Goal: Find specific page/section: Find specific page/section

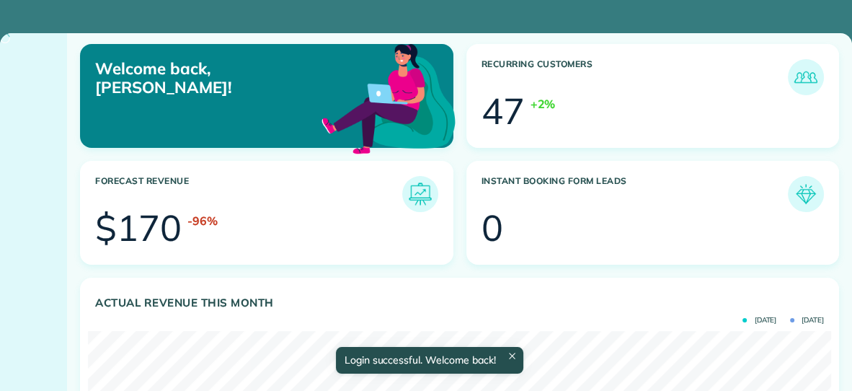
scroll to position [330, 743]
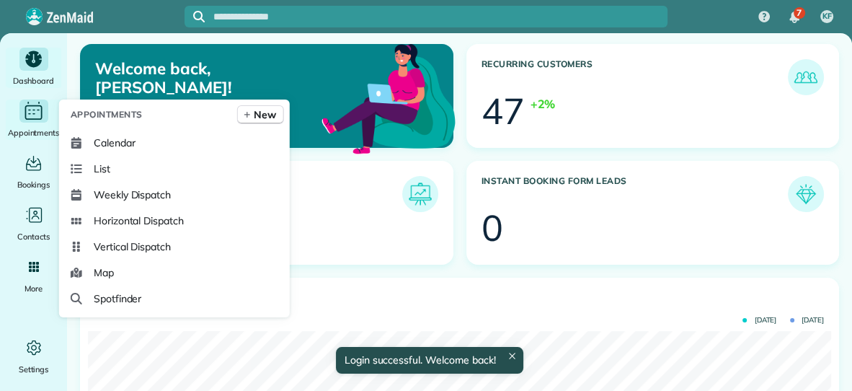
click at [30, 117] on icon "Main" at bounding box center [33, 111] width 22 height 22
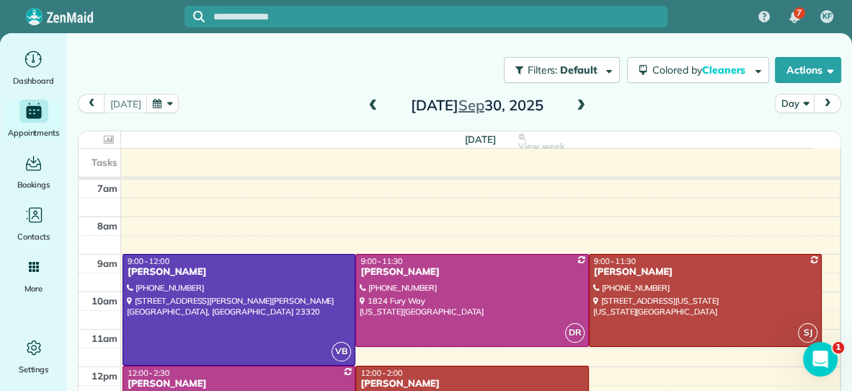
click at [580, 106] on span at bounding box center [581, 105] width 16 height 13
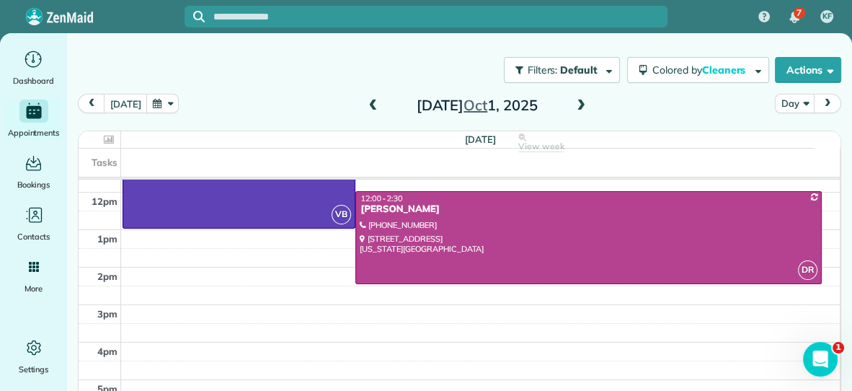
scroll to position [195, 0]
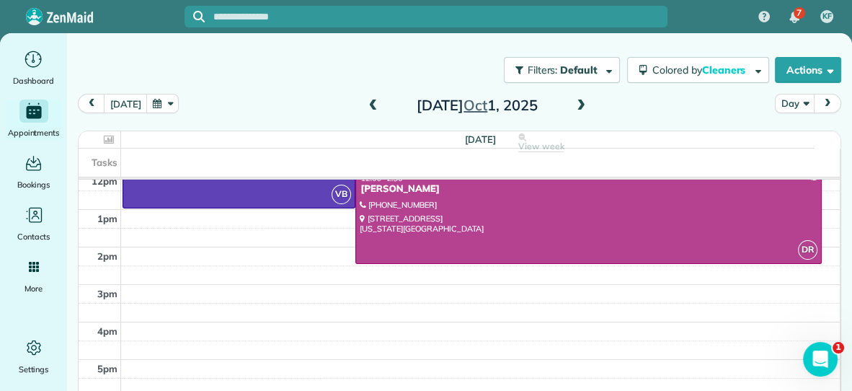
click at [577, 107] on span at bounding box center [581, 105] width 16 height 13
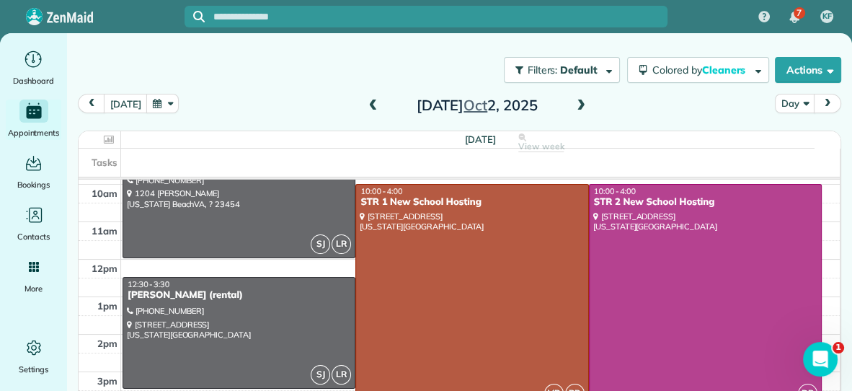
scroll to position [95, 0]
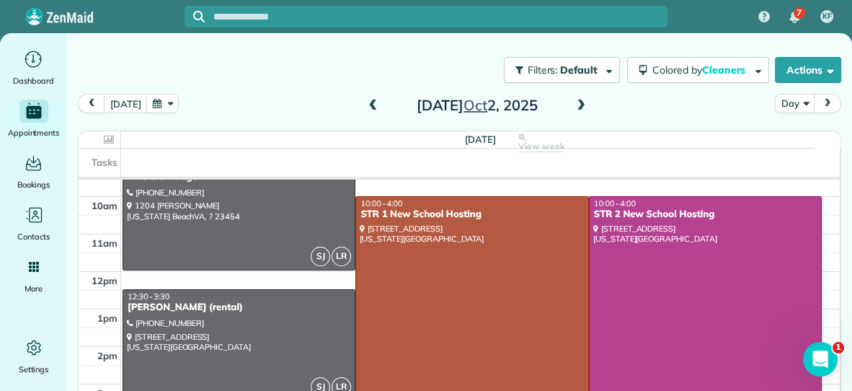
click at [580, 107] on span at bounding box center [581, 105] width 16 height 13
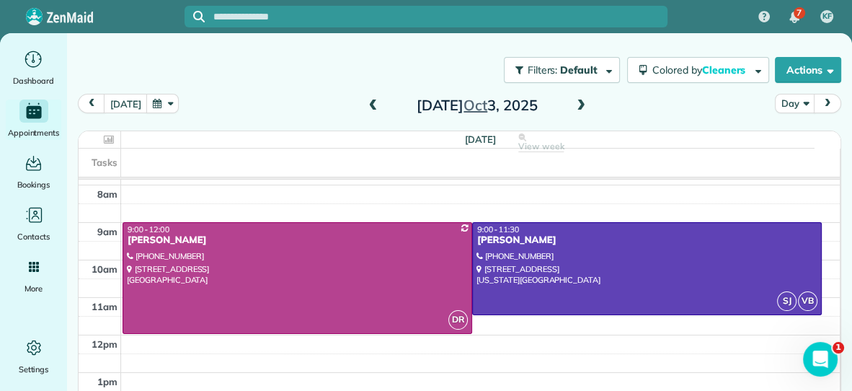
scroll to position [32, 0]
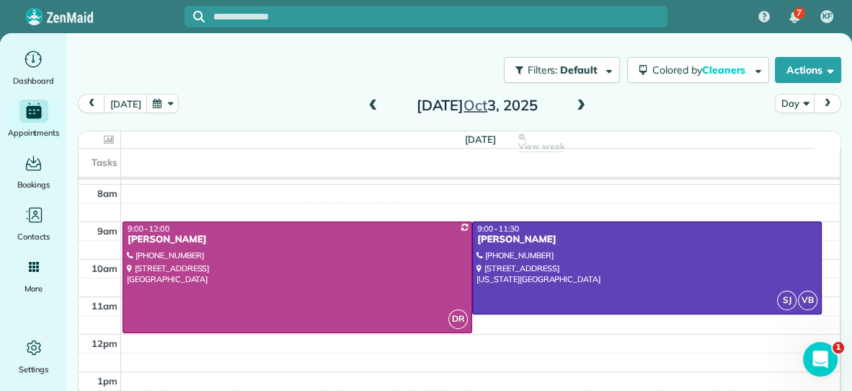
click at [579, 102] on span at bounding box center [581, 105] width 16 height 13
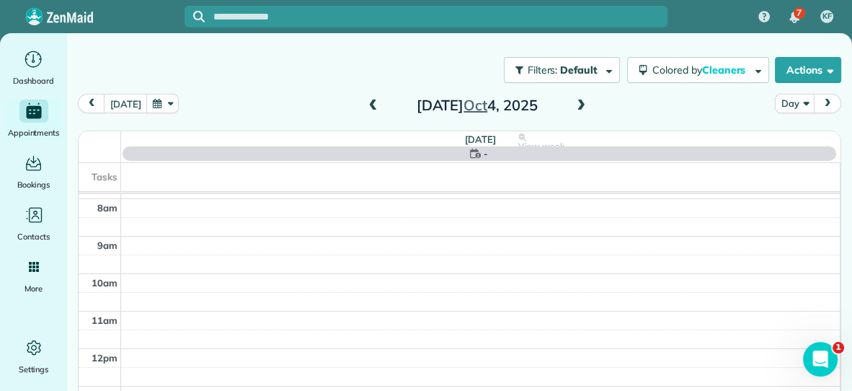
scroll to position [0, 0]
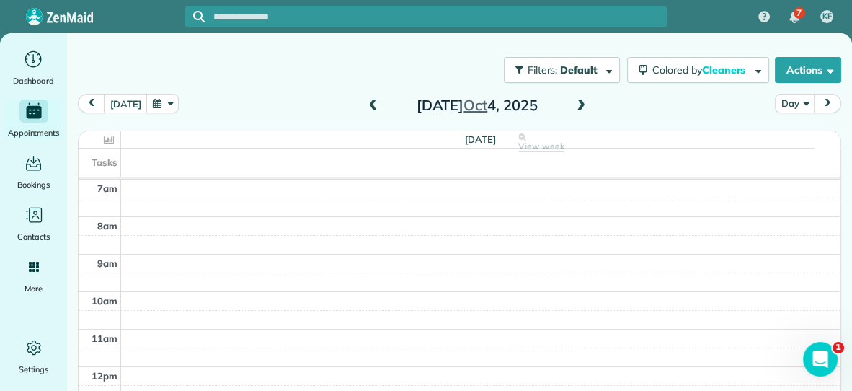
click at [576, 103] on span at bounding box center [581, 105] width 16 height 13
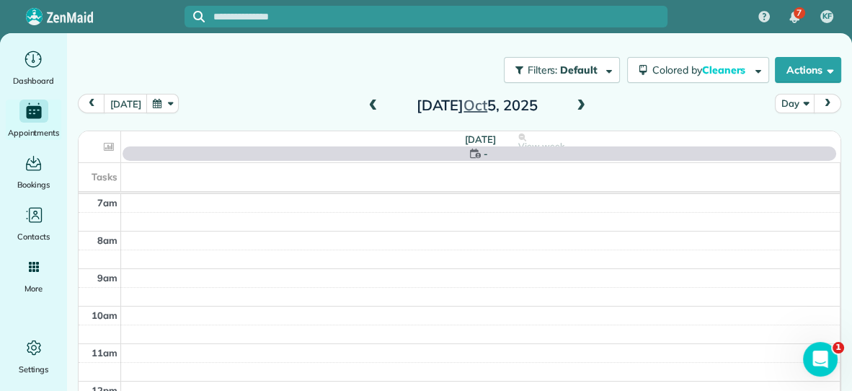
click at [576, 103] on span at bounding box center [581, 105] width 16 height 13
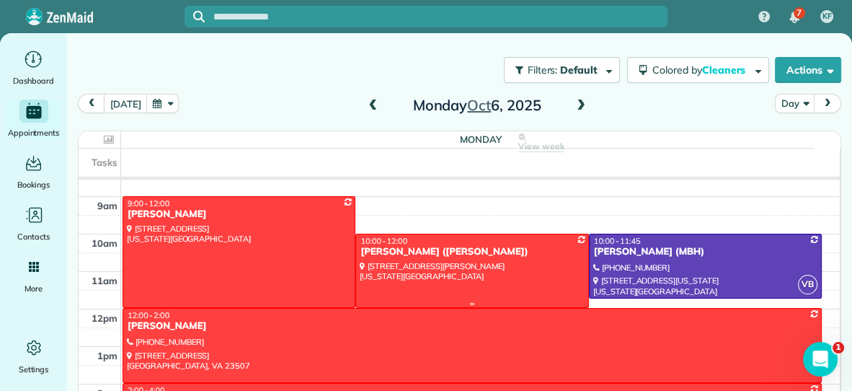
scroll to position [40, 0]
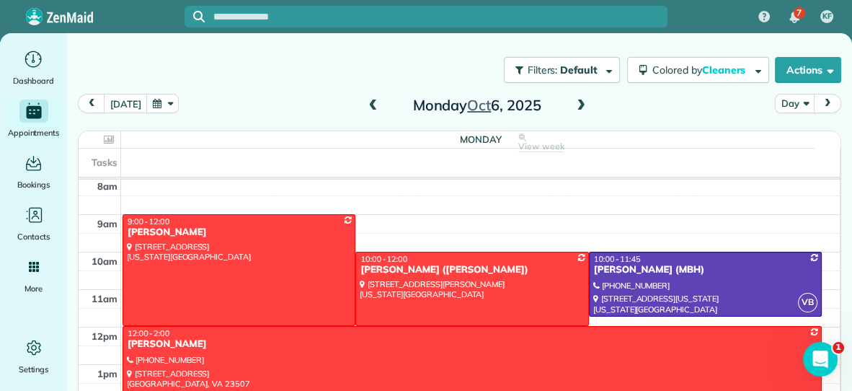
click at [579, 102] on span at bounding box center [581, 105] width 16 height 13
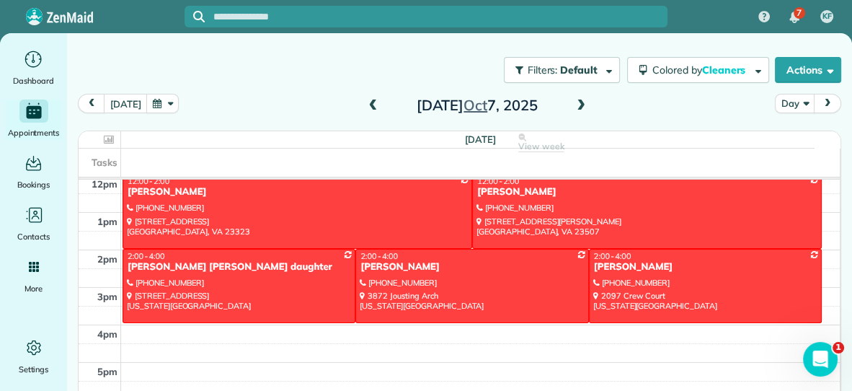
scroll to position [195, 0]
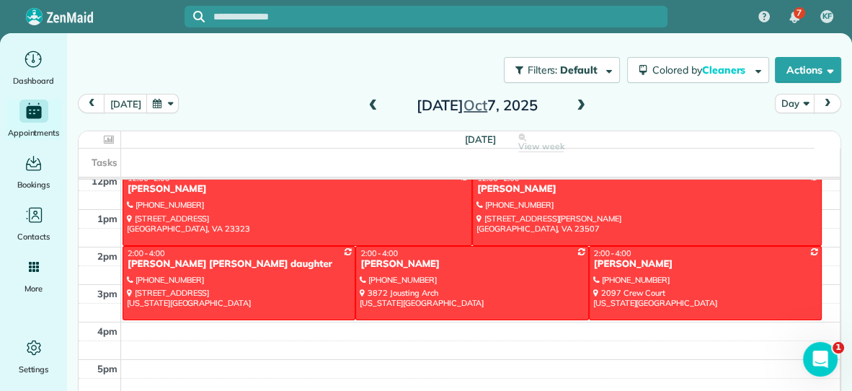
click at [580, 105] on span at bounding box center [581, 105] width 16 height 13
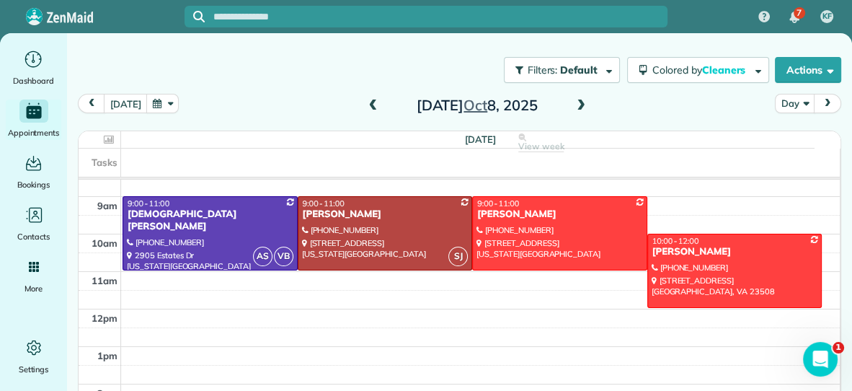
scroll to position [53, 0]
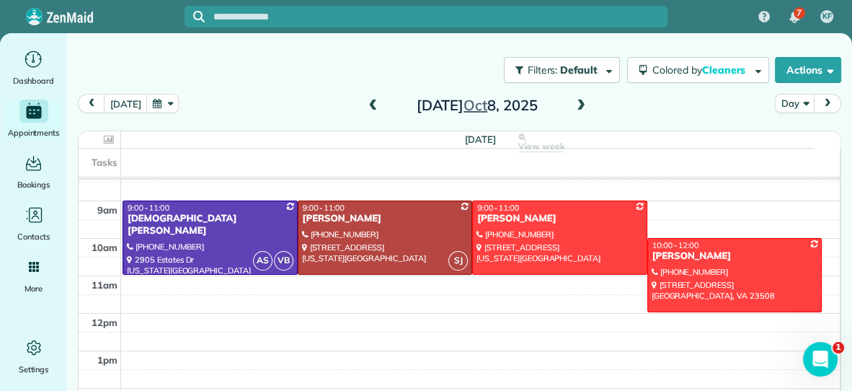
click at [579, 108] on span at bounding box center [581, 105] width 16 height 13
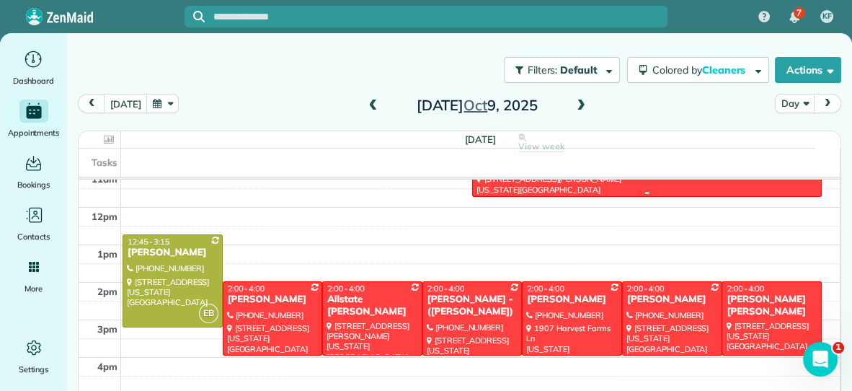
scroll to position [168, 0]
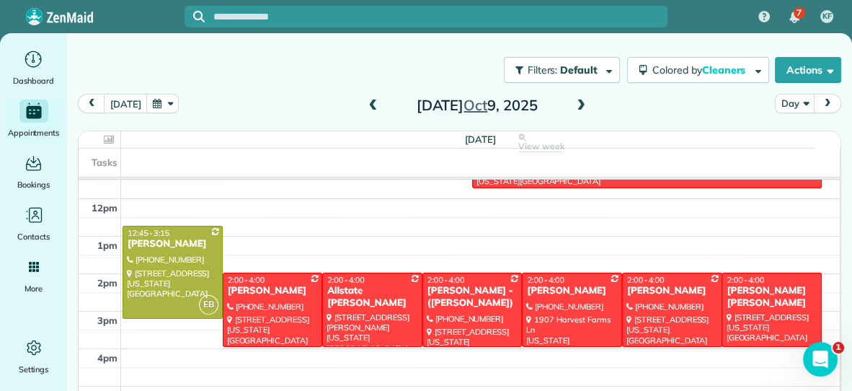
click at [578, 106] on span at bounding box center [581, 105] width 16 height 13
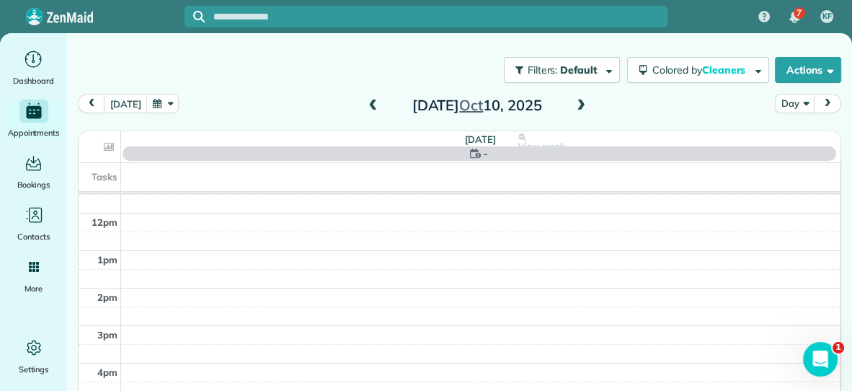
scroll to position [0, 0]
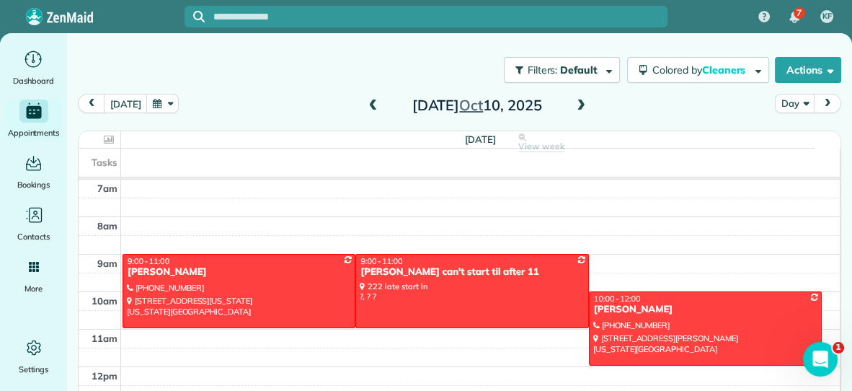
click at [578, 106] on span at bounding box center [581, 105] width 16 height 13
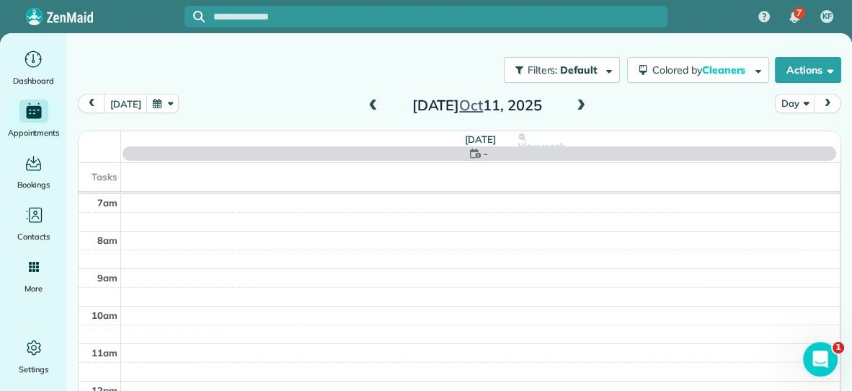
click at [578, 106] on span at bounding box center [581, 105] width 16 height 13
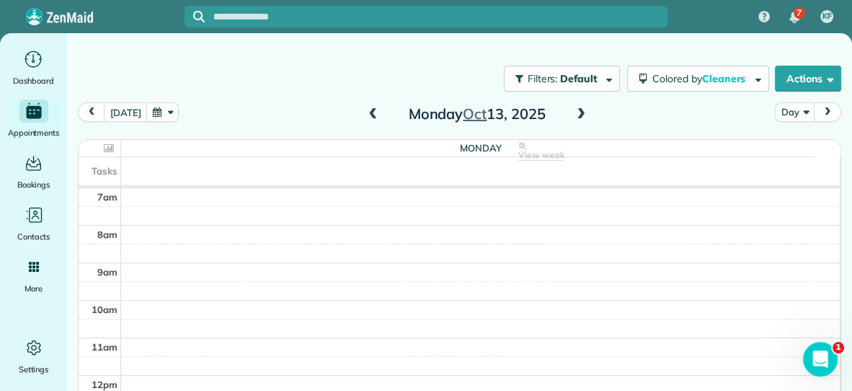
click at [369, 113] on span at bounding box center [373, 114] width 16 height 13
click at [577, 114] on span at bounding box center [581, 114] width 16 height 13
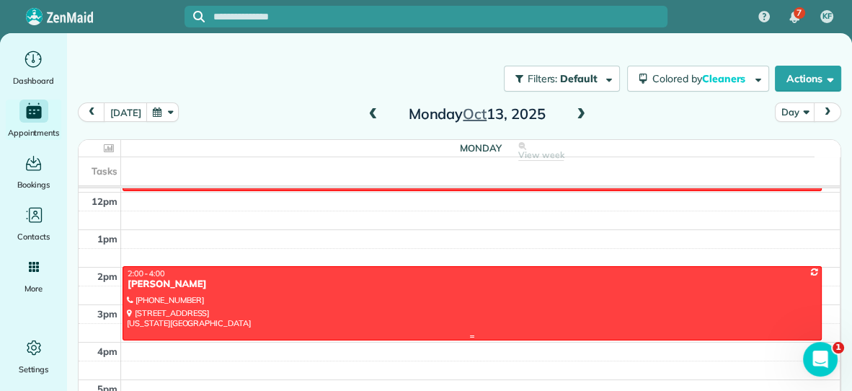
scroll to position [195, 0]
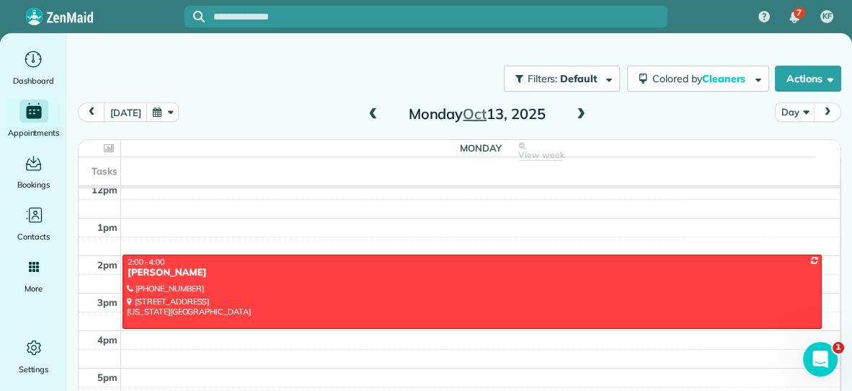
click at [579, 113] on span at bounding box center [581, 114] width 16 height 13
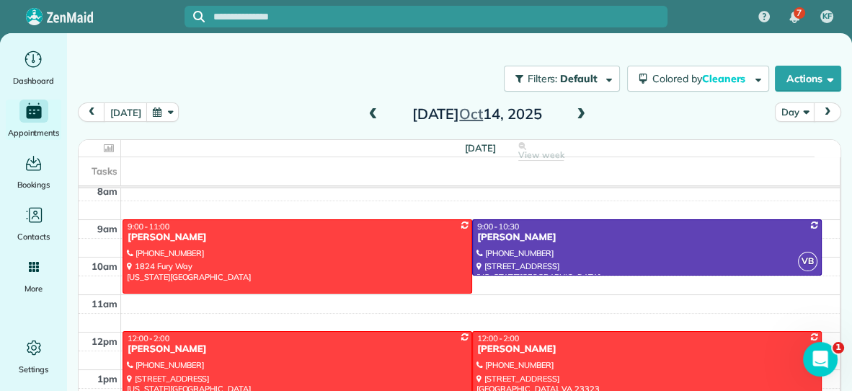
scroll to position [43, 0]
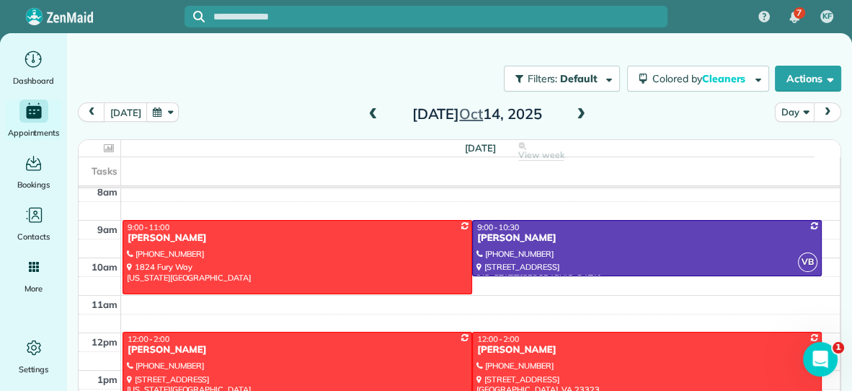
click at [580, 116] on span at bounding box center [581, 114] width 16 height 13
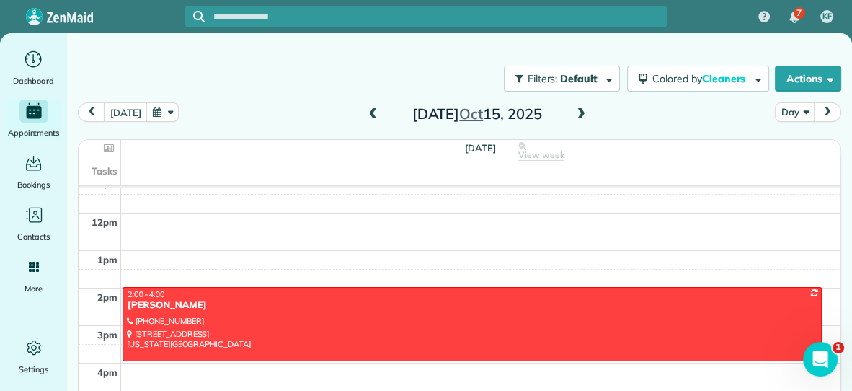
scroll to position [164, 0]
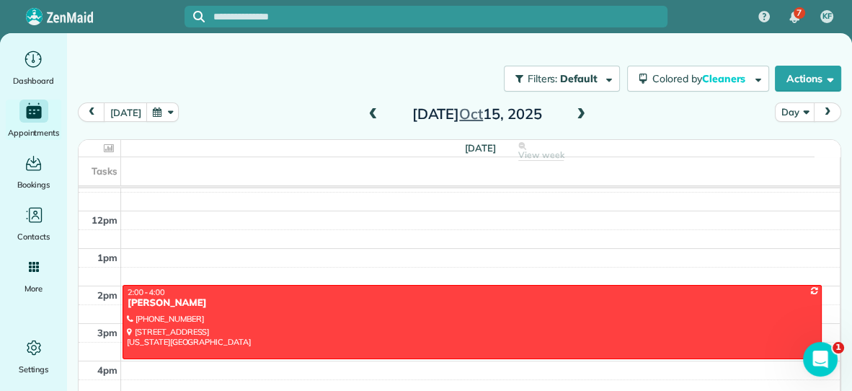
click at [578, 115] on span at bounding box center [581, 114] width 16 height 13
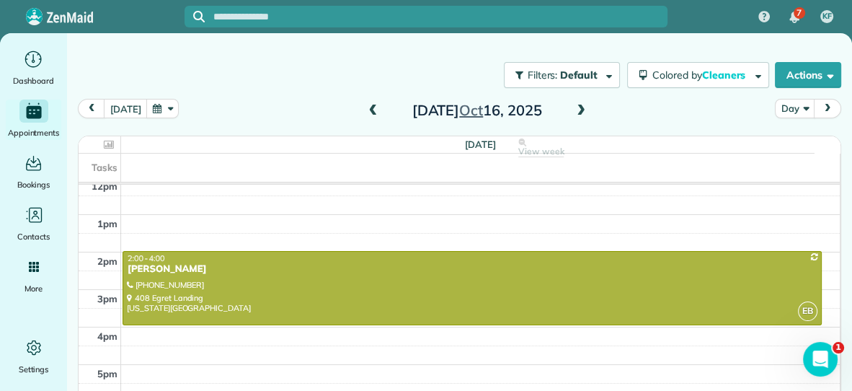
scroll to position [9, 0]
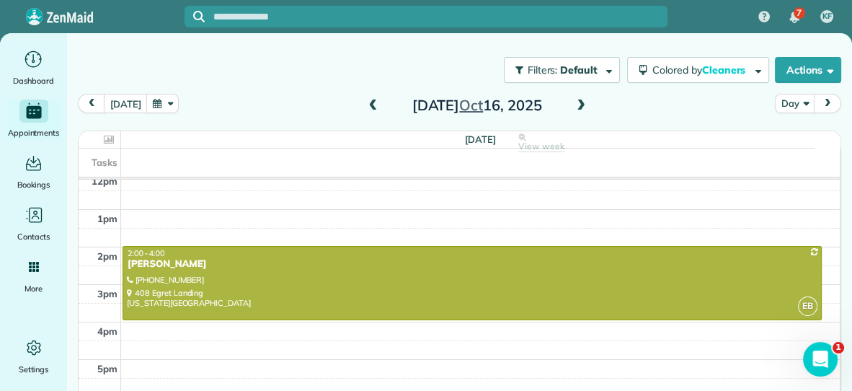
click at [579, 100] on span at bounding box center [581, 105] width 16 height 13
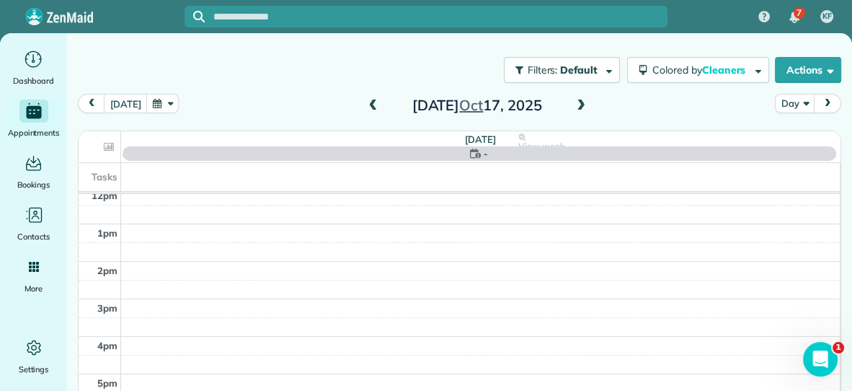
scroll to position [0, 0]
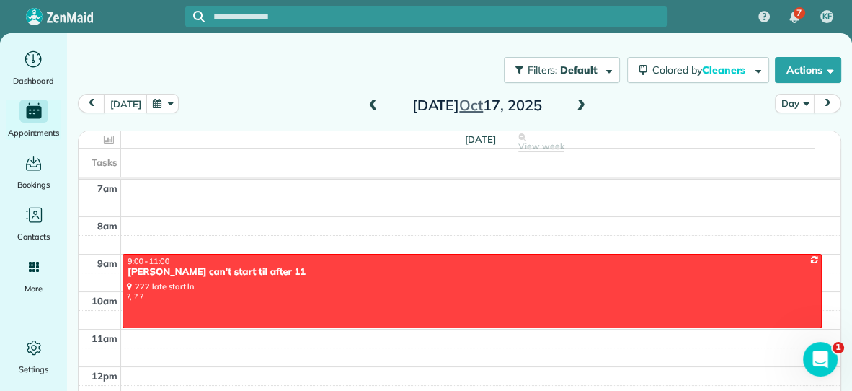
click at [575, 109] on span at bounding box center [581, 105] width 16 height 13
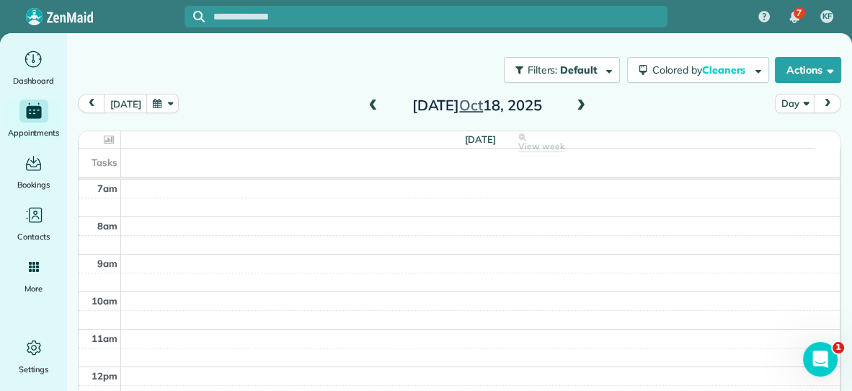
click at [575, 109] on span at bounding box center [581, 105] width 16 height 13
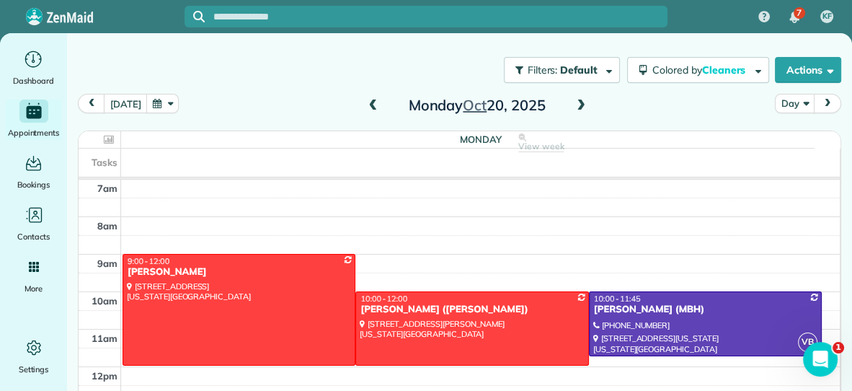
click at [580, 101] on span at bounding box center [581, 105] width 16 height 13
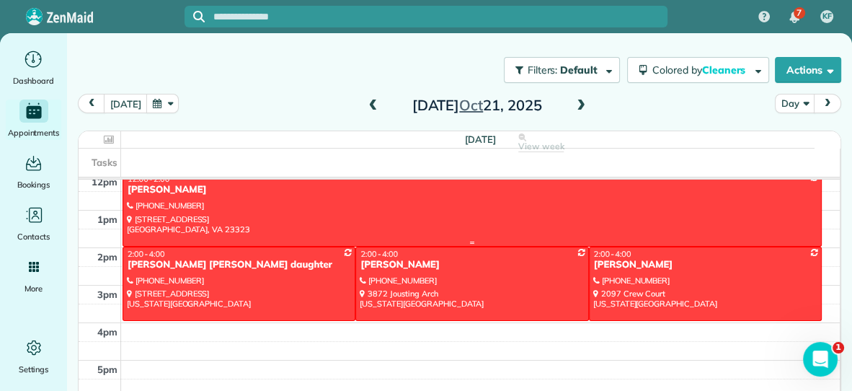
scroll to position [195, 0]
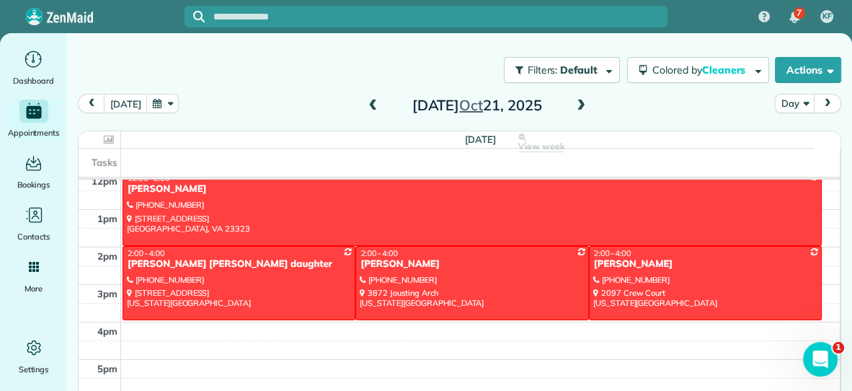
click at [578, 102] on span at bounding box center [581, 105] width 16 height 13
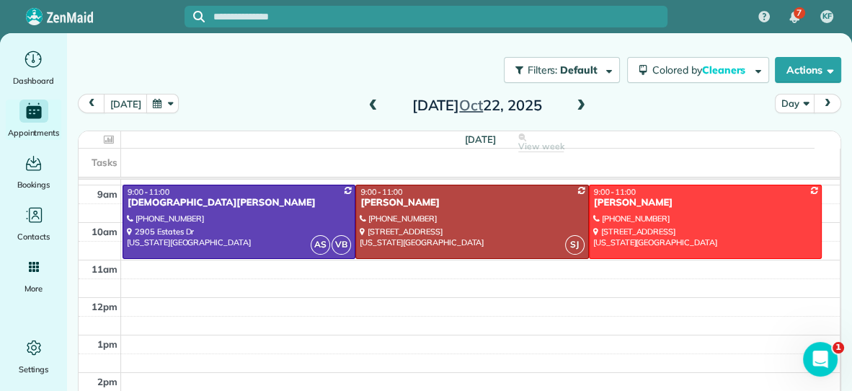
scroll to position [82, 0]
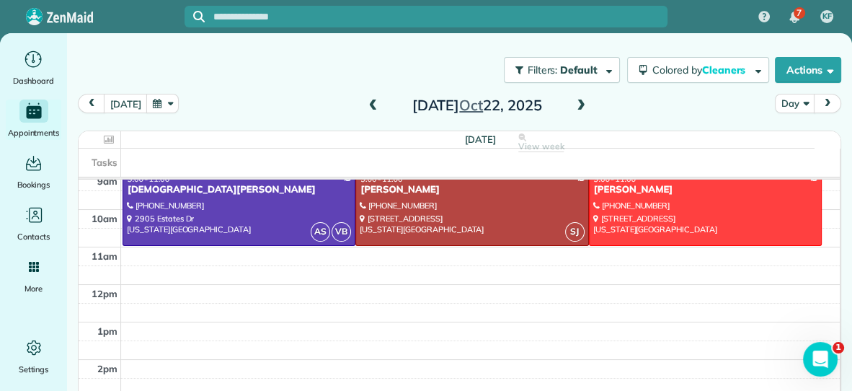
click at [580, 107] on span at bounding box center [581, 105] width 16 height 13
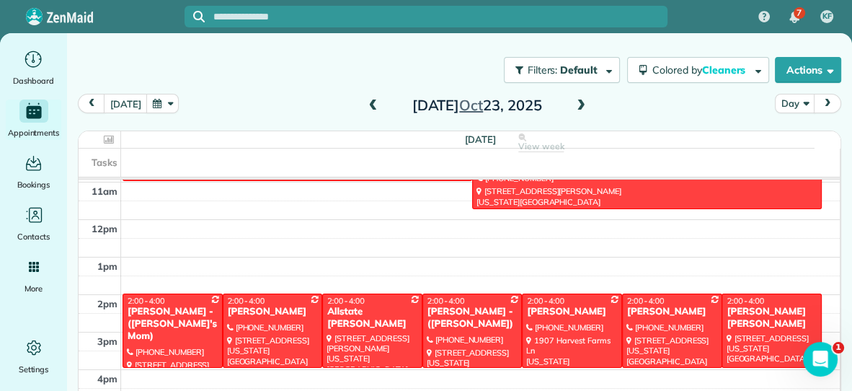
scroll to position [195, 0]
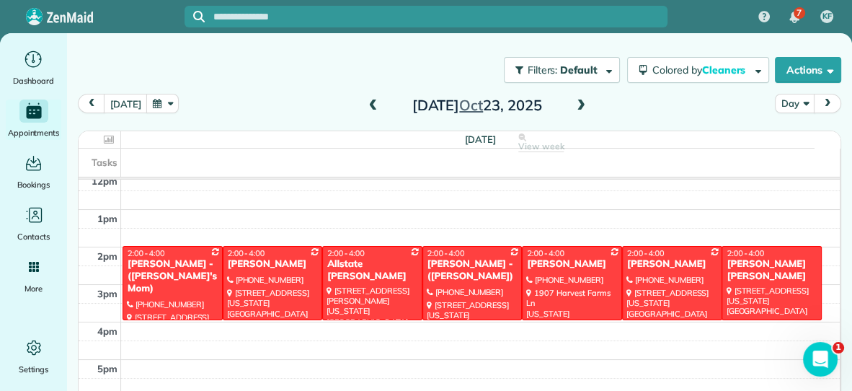
click at [578, 107] on span at bounding box center [581, 105] width 16 height 13
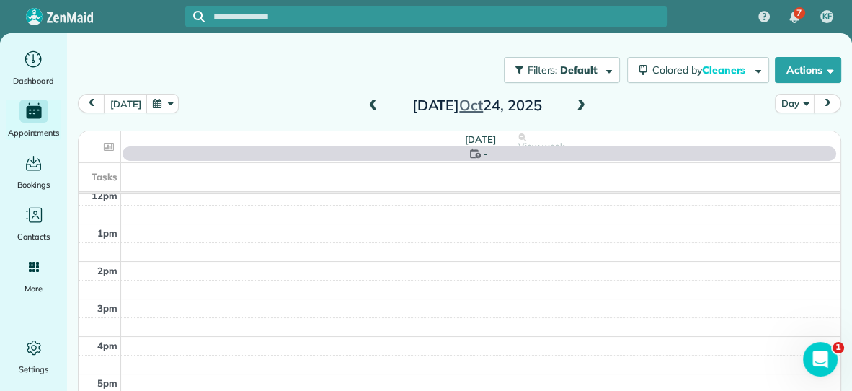
scroll to position [0, 0]
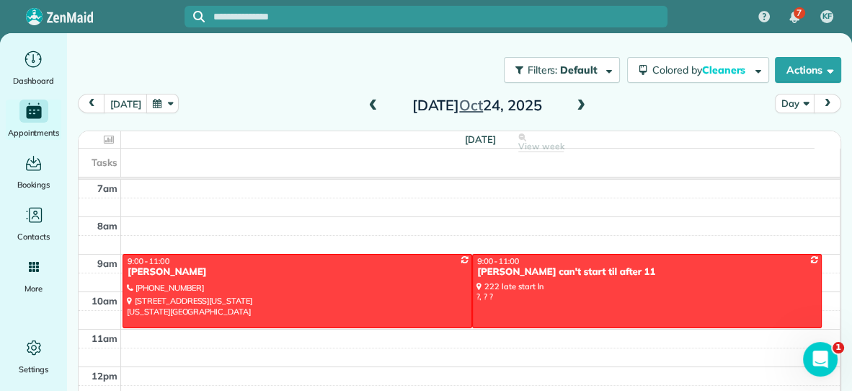
click at [578, 107] on span at bounding box center [581, 105] width 16 height 13
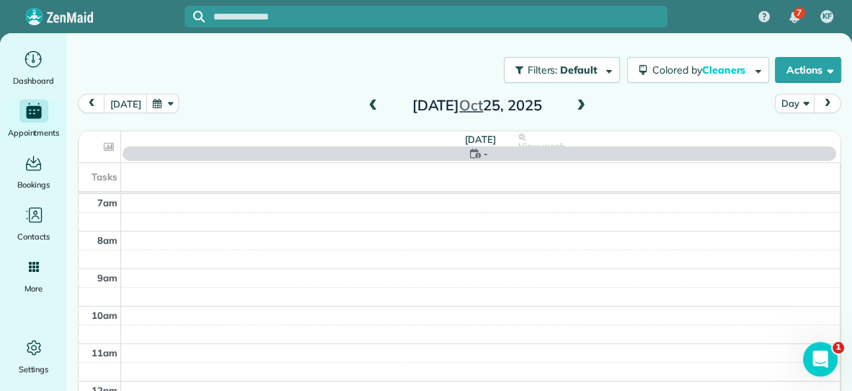
click at [578, 107] on span at bounding box center [581, 105] width 16 height 13
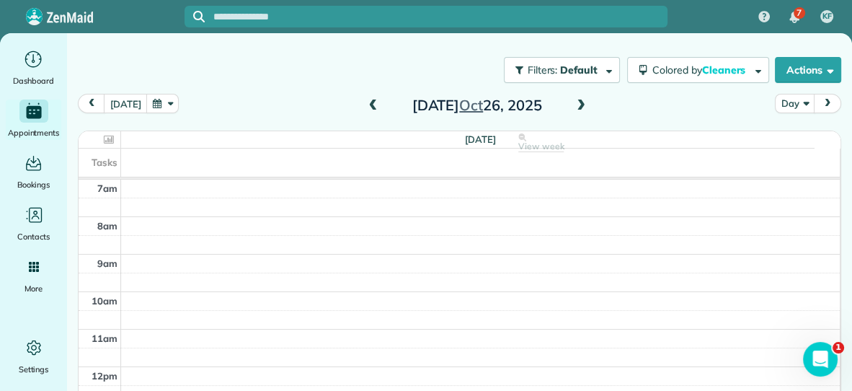
click at [578, 107] on span at bounding box center [581, 105] width 16 height 13
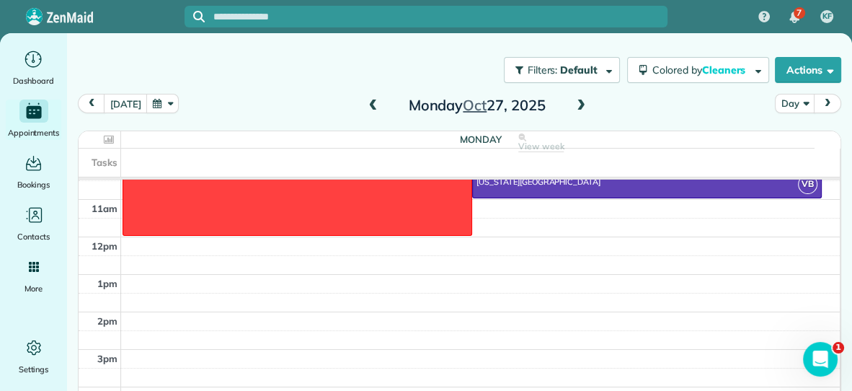
scroll to position [195, 0]
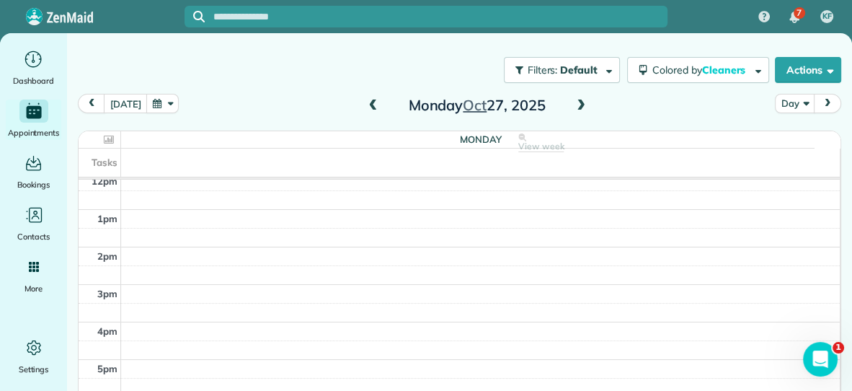
click at [581, 105] on span at bounding box center [581, 105] width 16 height 13
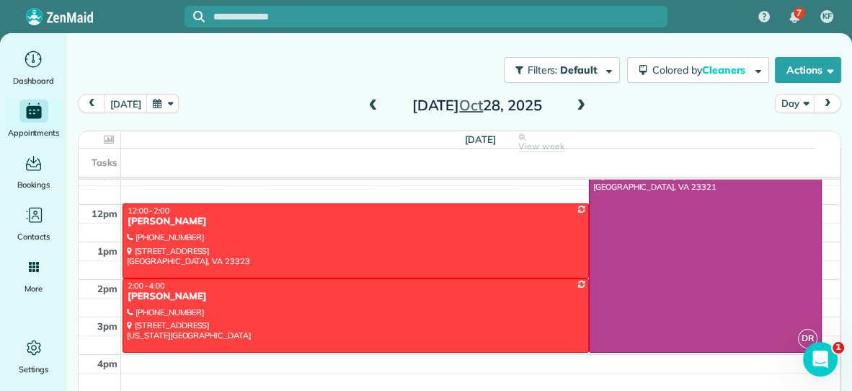
scroll to position [166, 0]
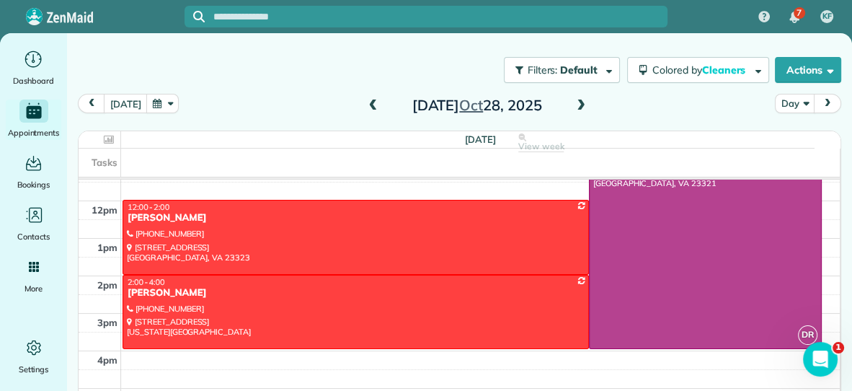
click at [582, 105] on span at bounding box center [581, 105] width 16 height 13
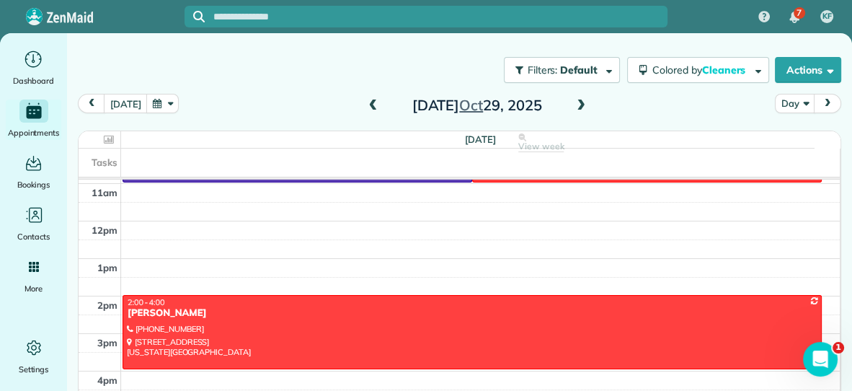
scroll to position [148, 0]
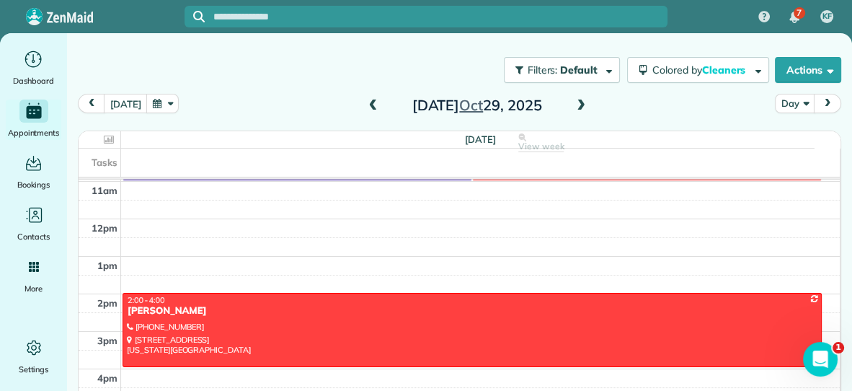
click at [578, 104] on span at bounding box center [581, 105] width 16 height 13
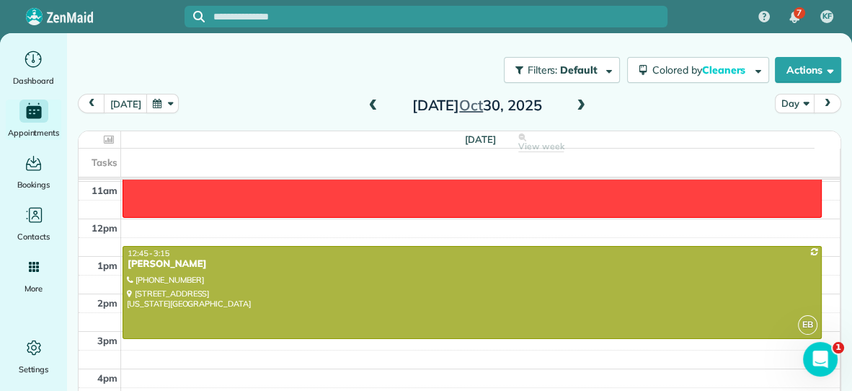
click at [581, 105] on span at bounding box center [581, 105] width 16 height 13
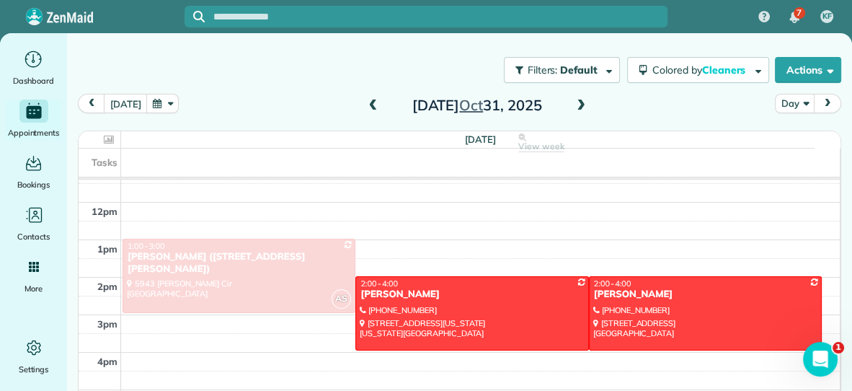
scroll to position [195, 0]
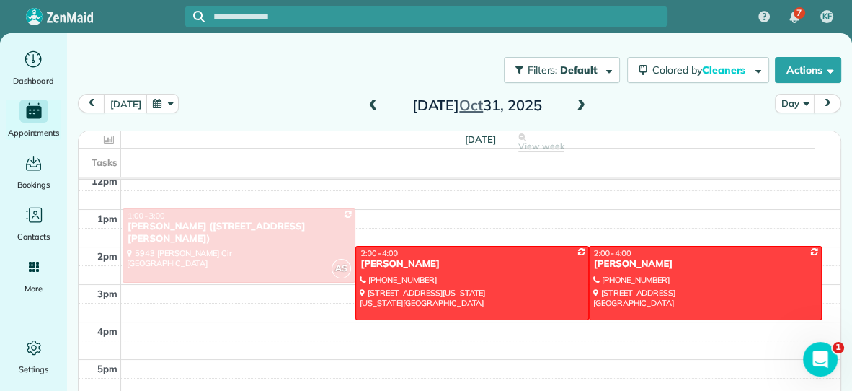
click at [573, 95] on span at bounding box center [581, 106] width 16 height 22
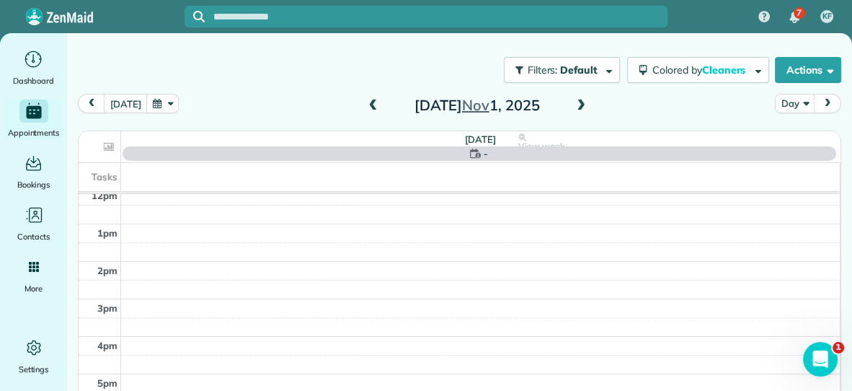
scroll to position [0, 0]
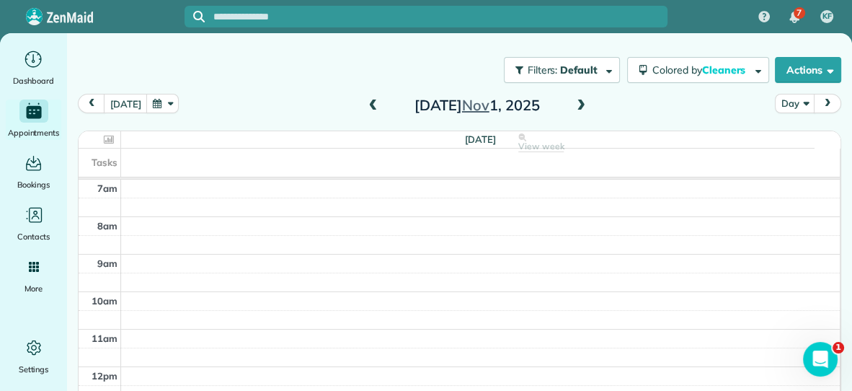
click at [573, 95] on span at bounding box center [581, 106] width 16 height 22
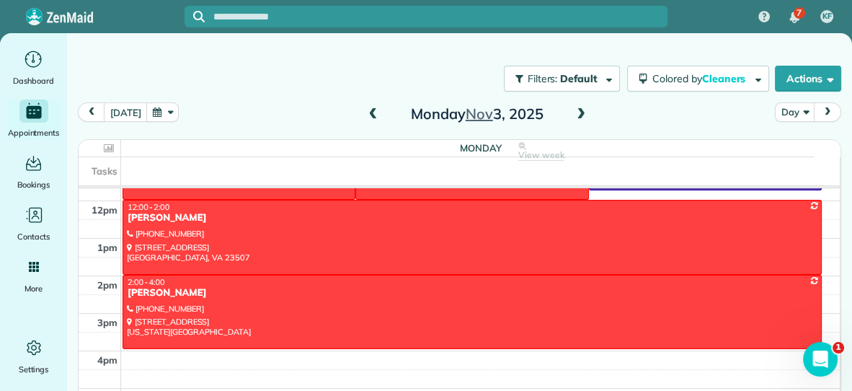
scroll to position [9, 0]
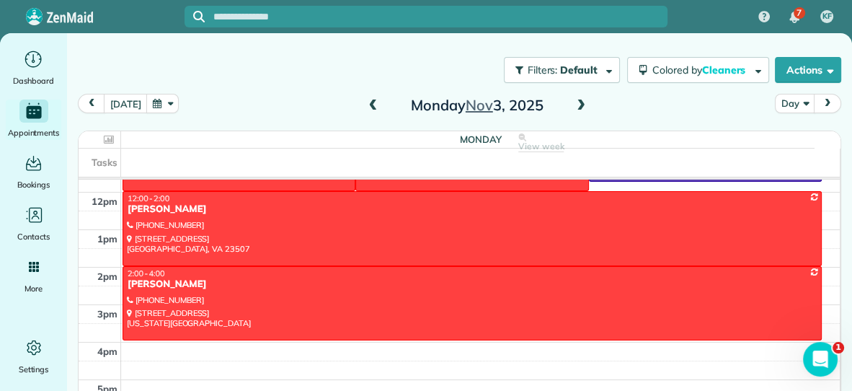
click at [154, 105] on button "button" at bounding box center [162, 103] width 33 height 19
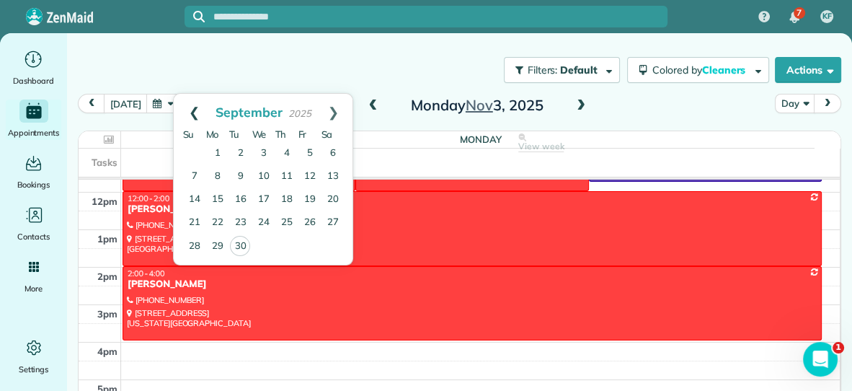
click at [190, 107] on link "Prev" at bounding box center [194, 112] width 40 height 36
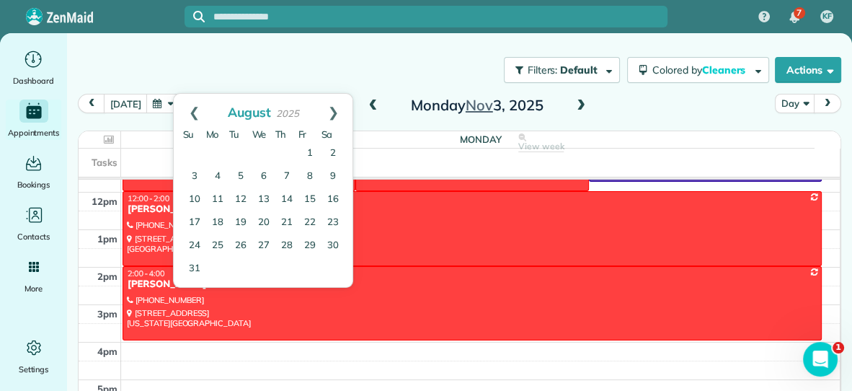
click at [190, 107] on link "Prev" at bounding box center [194, 112] width 40 height 36
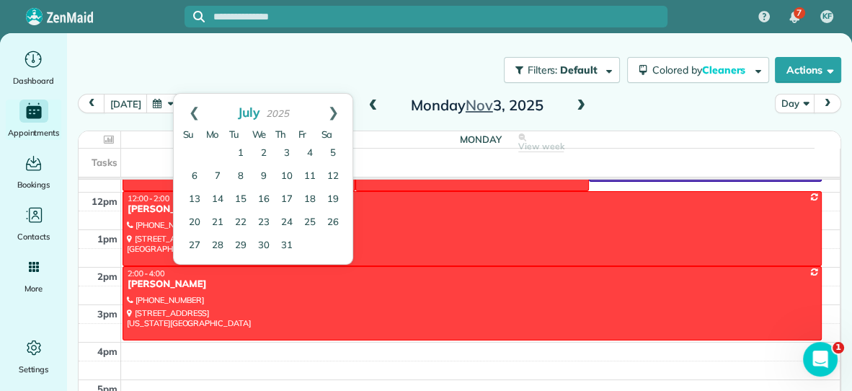
click at [190, 107] on link "Prev" at bounding box center [194, 112] width 40 height 36
click at [155, 101] on button "button" at bounding box center [162, 103] width 33 height 19
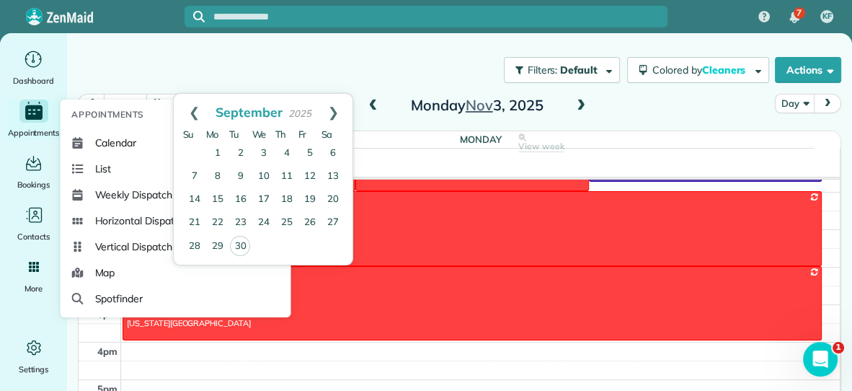
click at [35, 113] on icon "Main" at bounding box center [34, 111] width 22 height 22
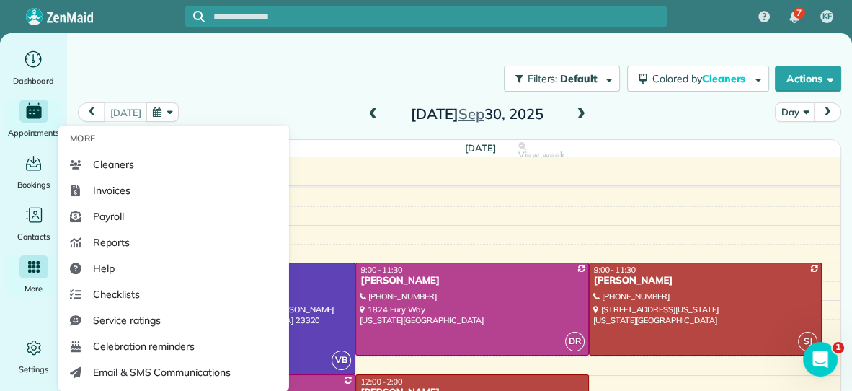
click at [29, 269] on icon "Main" at bounding box center [34, 267] width 12 height 12
click at [36, 267] on icon "Main" at bounding box center [34, 267] width 12 height 12
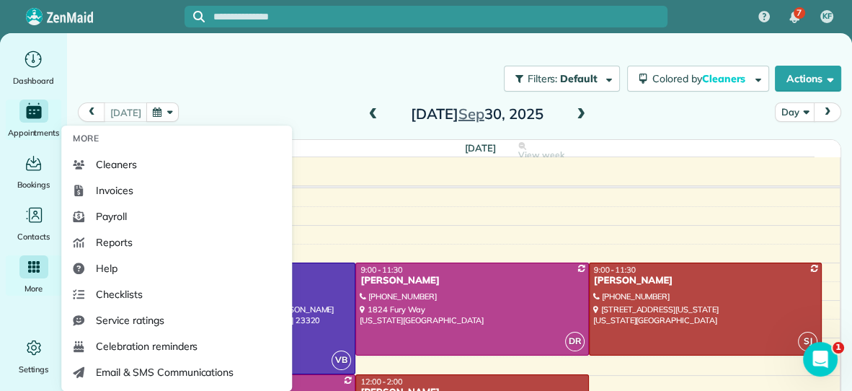
click at [35, 270] on icon "Main" at bounding box center [34, 267] width 12 height 12
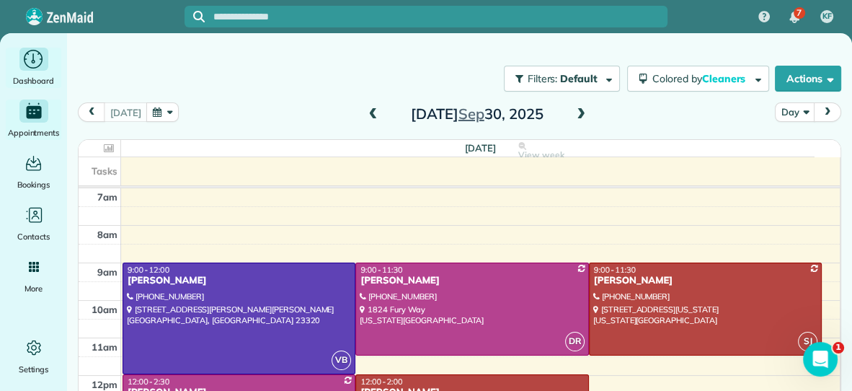
click at [43, 74] on span "Dashboard" at bounding box center [33, 81] width 41 height 14
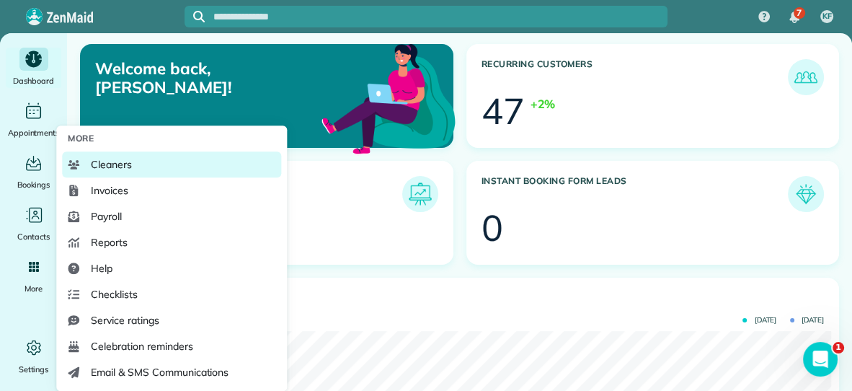
click at [151, 159] on link "Cleaners" at bounding box center [171, 164] width 219 height 26
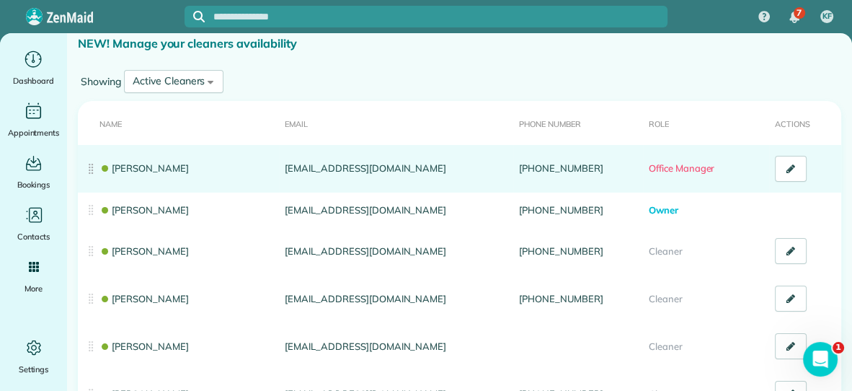
scroll to position [53, 0]
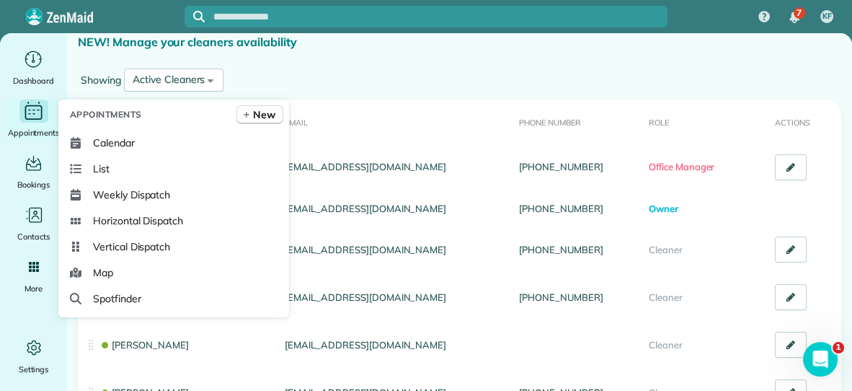
click at [35, 117] on icon "Main" at bounding box center [33, 111] width 22 height 22
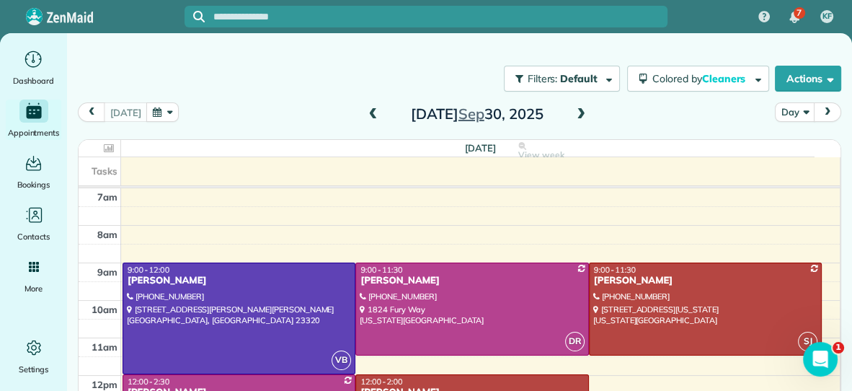
scroll to position [9, 0]
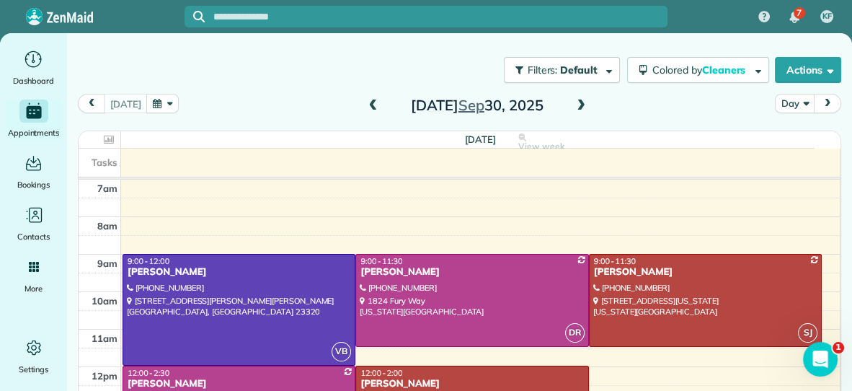
click at [579, 105] on span at bounding box center [581, 105] width 16 height 13
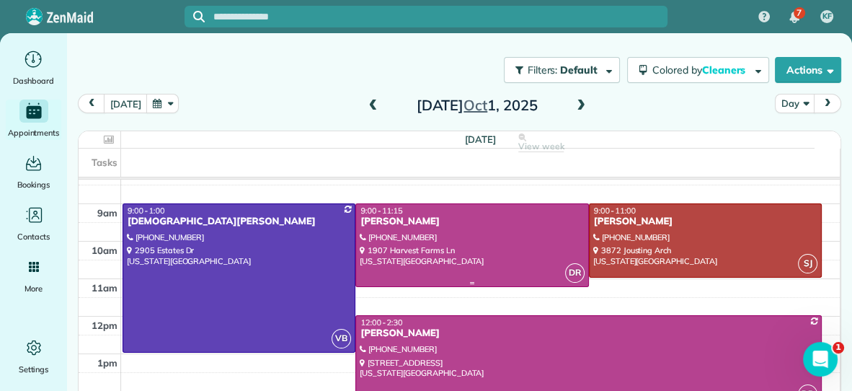
scroll to position [54, 0]
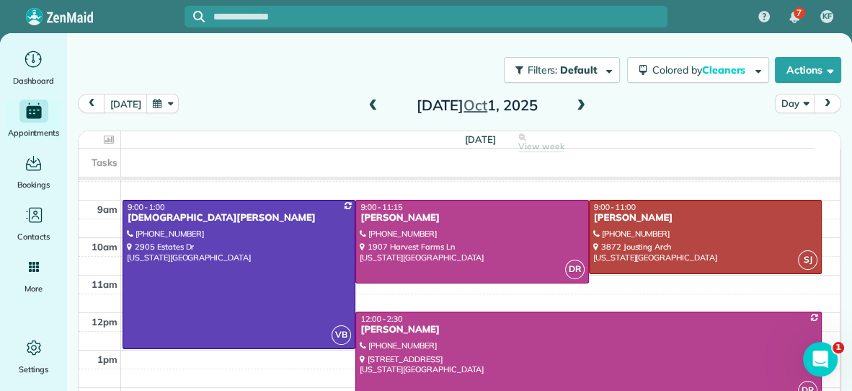
click at [580, 102] on span at bounding box center [581, 105] width 16 height 13
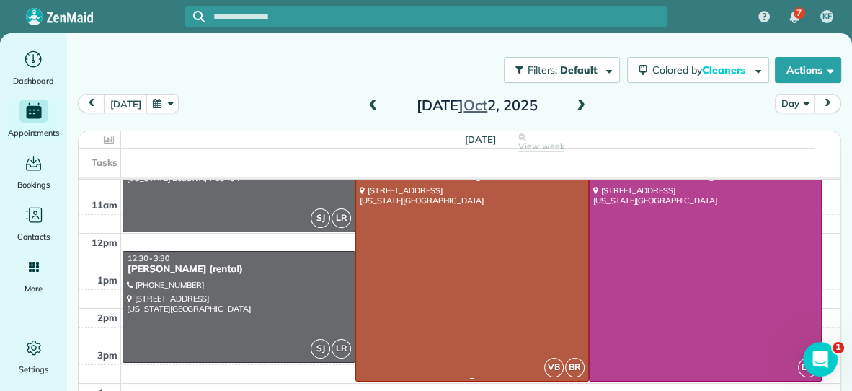
scroll to position [130, 0]
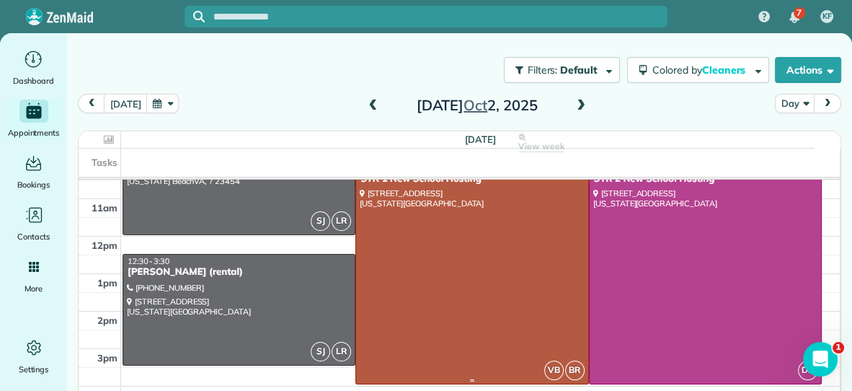
click at [466, 272] on div at bounding box center [471, 272] width 231 height 222
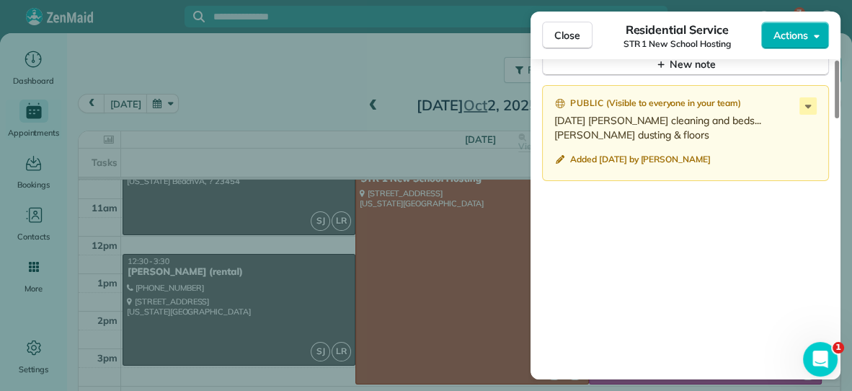
scroll to position [1272, 0]
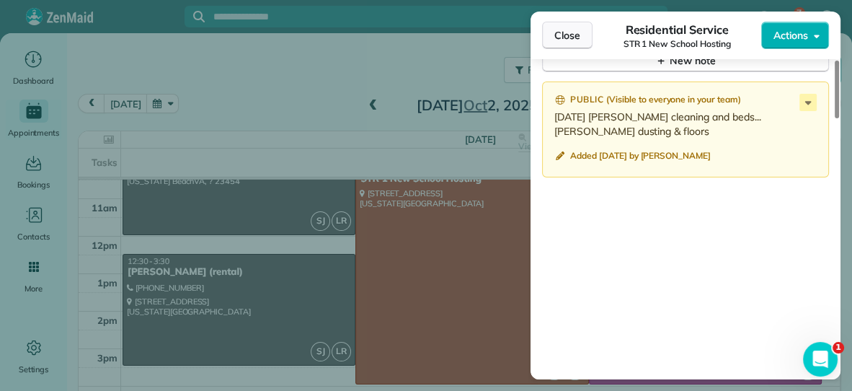
click at [568, 34] on span "Close" at bounding box center [567, 35] width 26 height 14
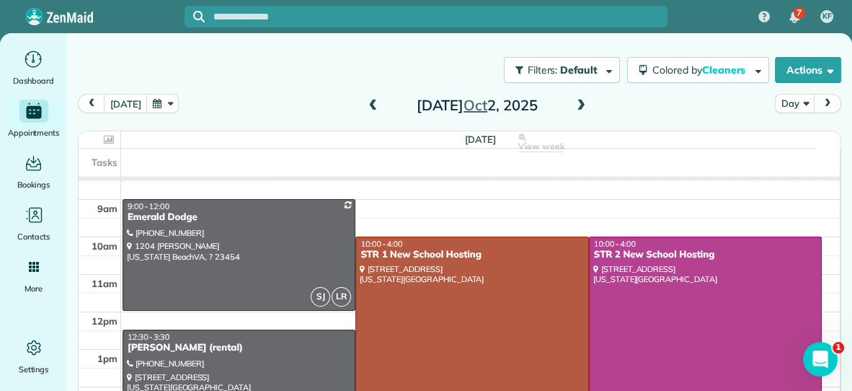
scroll to position [57, 0]
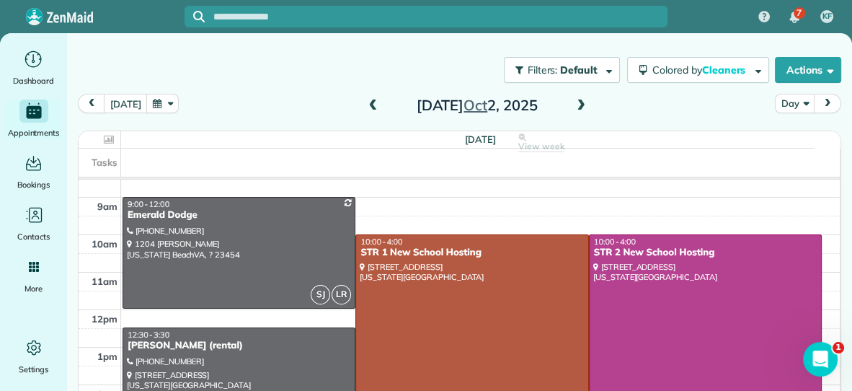
click at [580, 108] on span at bounding box center [581, 105] width 16 height 13
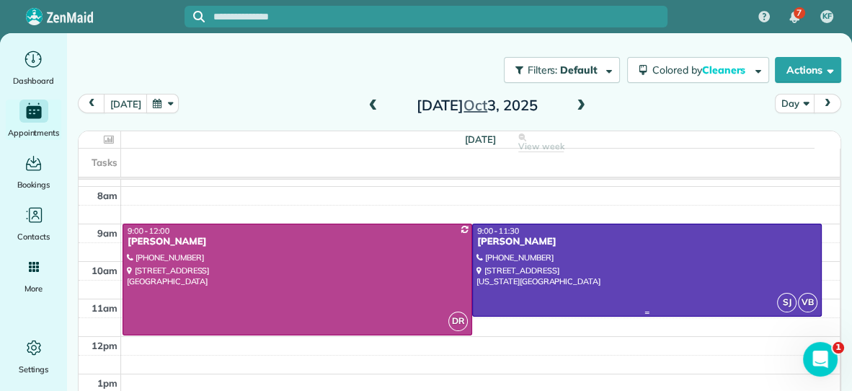
scroll to position [27, 0]
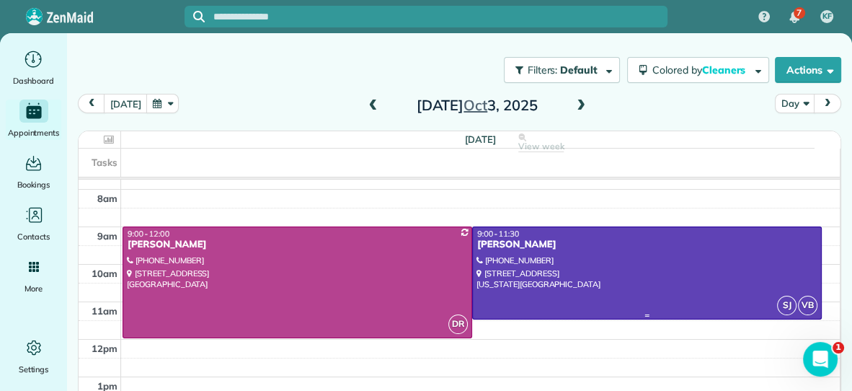
click at [584, 280] on div at bounding box center [647, 273] width 348 height 92
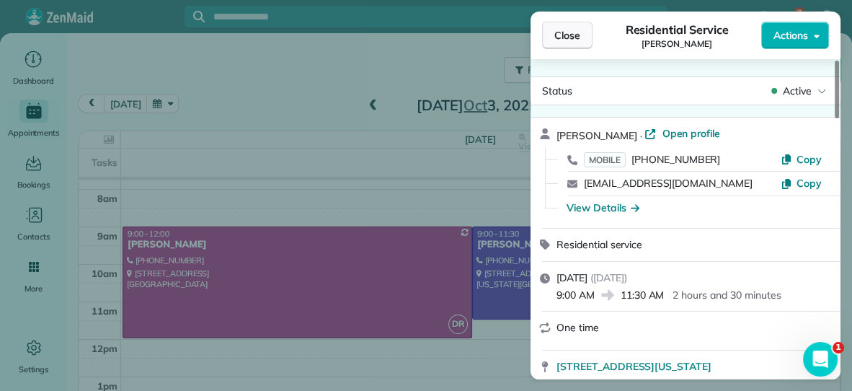
click at [566, 37] on span "Close" at bounding box center [567, 35] width 26 height 14
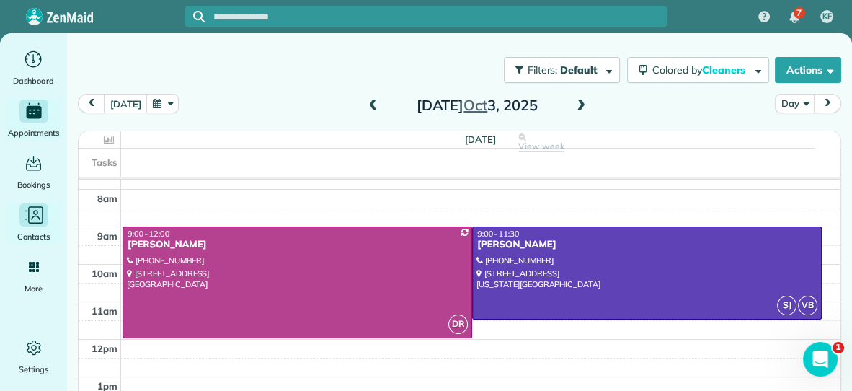
click at [41, 222] on icon "Main" at bounding box center [35, 214] width 15 height 17
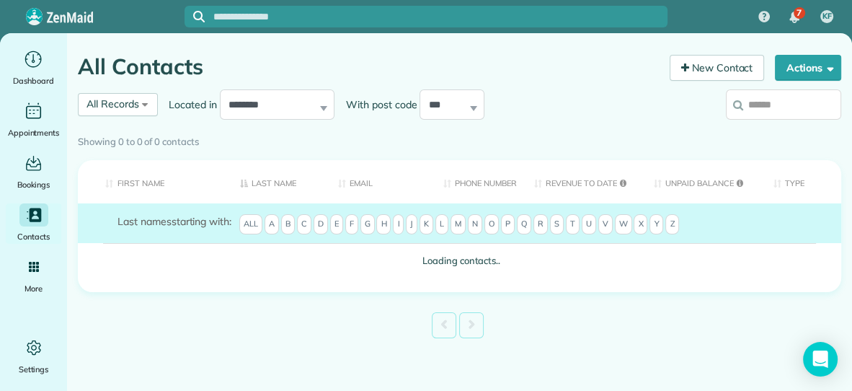
click at [763, 107] on input "search" at bounding box center [783, 104] width 115 height 30
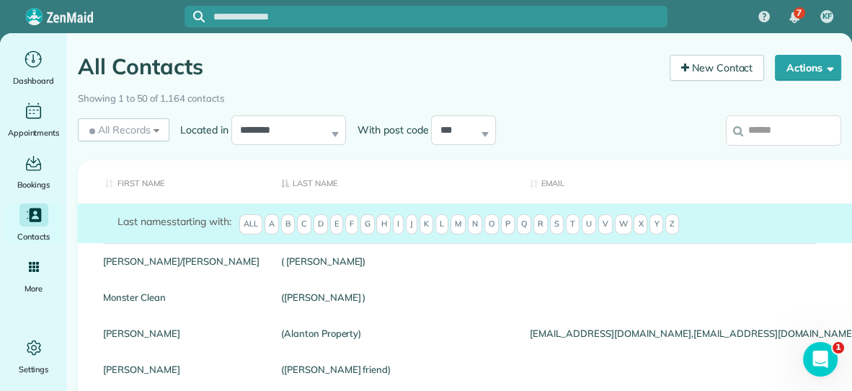
click at [763, 133] on input "search" at bounding box center [783, 130] width 115 height 30
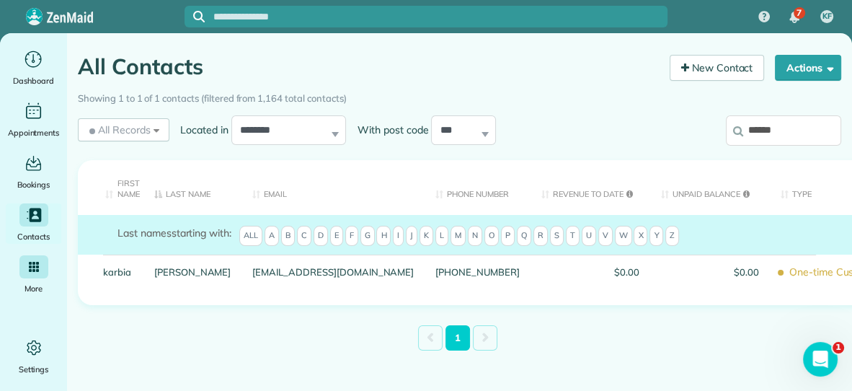
type input "******"
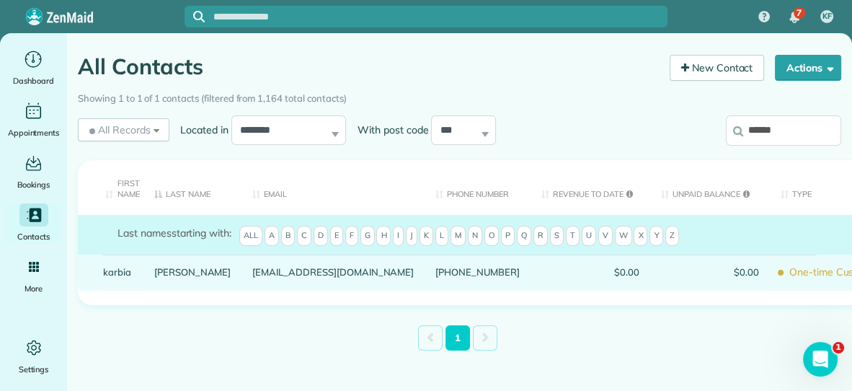
click at [127, 269] on link "karbia" at bounding box center [118, 272] width 30 height 10
